Goal: Find specific page/section: Find specific page/section

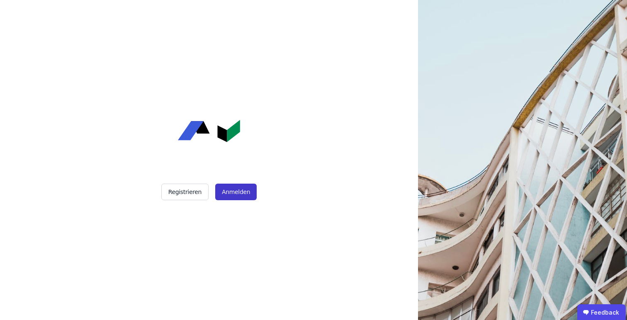
click at [232, 192] on button "Anmelden" at bounding box center [235, 192] width 41 height 17
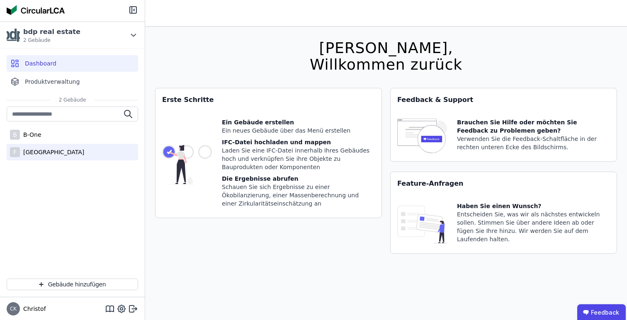
click at [37, 150] on div "[GEOGRAPHIC_DATA]" at bounding box center [52, 152] width 64 height 8
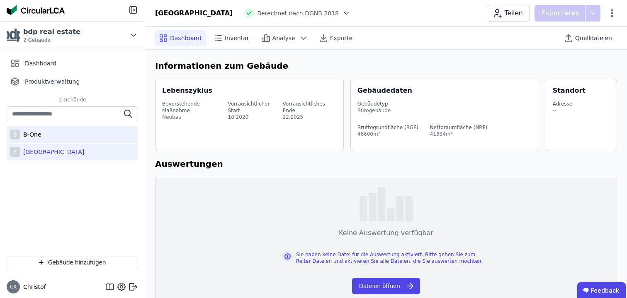
click at [34, 134] on div "B-One" at bounding box center [31, 135] width 22 height 8
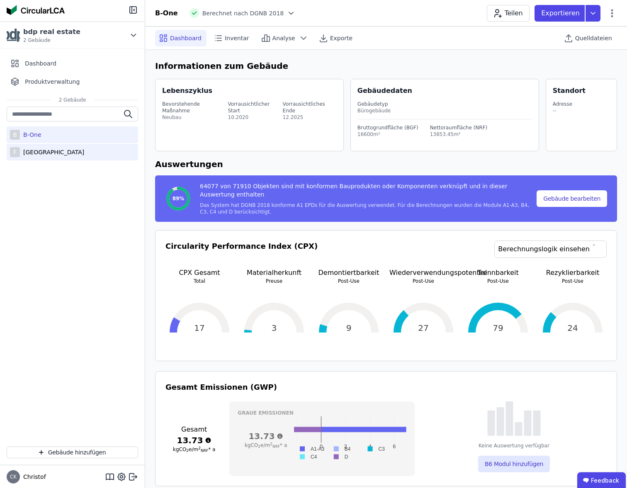
click at [43, 153] on div "[GEOGRAPHIC_DATA]" at bounding box center [52, 152] width 64 height 8
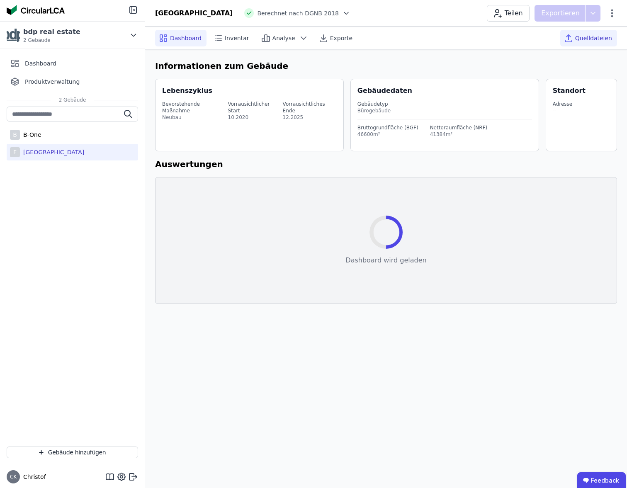
click at [592, 37] on span "Quelldateien" at bounding box center [593, 38] width 37 height 8
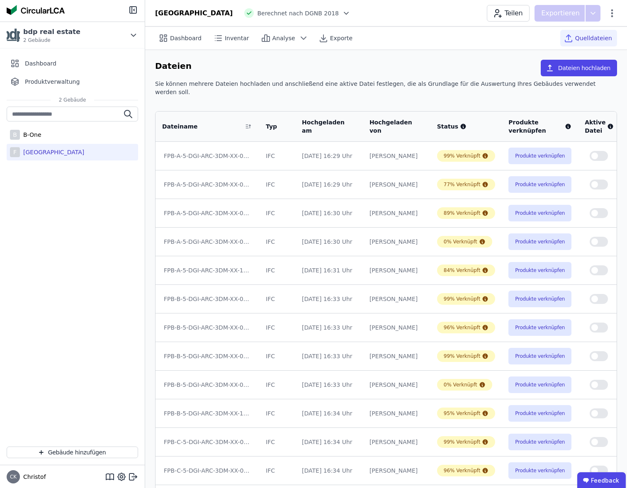
scroll to position [1, 0]
